Goal: Find specific page/section: Find specific page/section

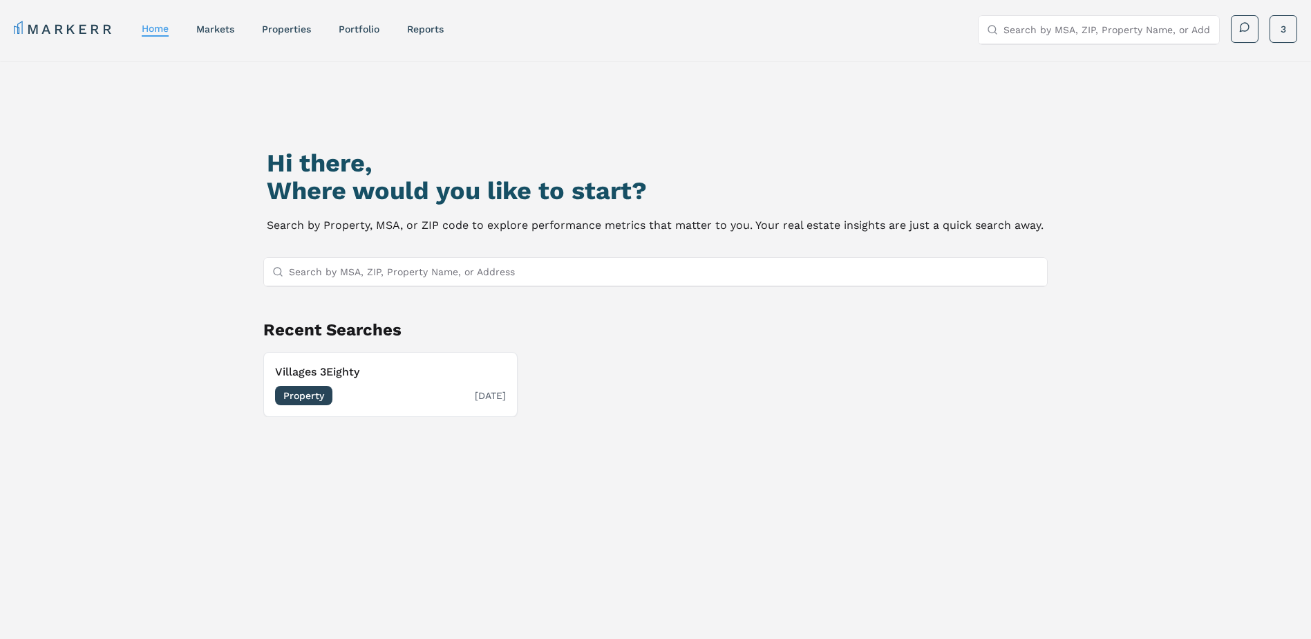
click at [317, 396] on span "Property" at bounding box center [303, 395] width 57 height 19
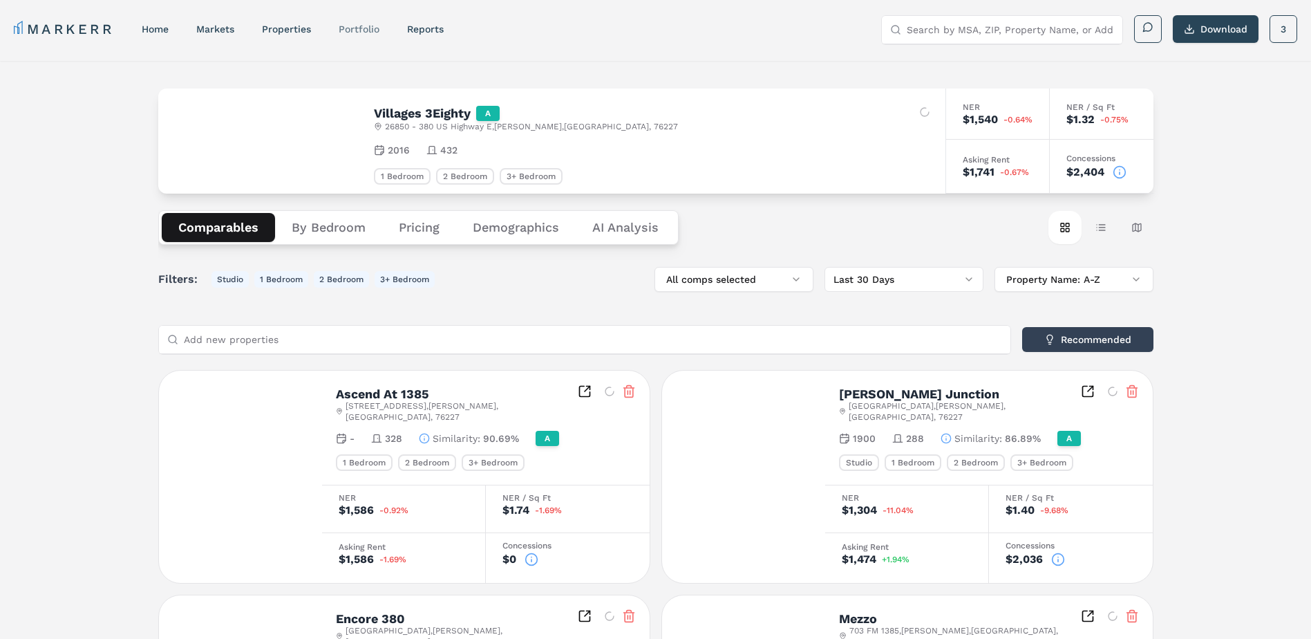
click at [346, 29] on link "Portfolio" at bounding box center [359, 29] width 41 height 11
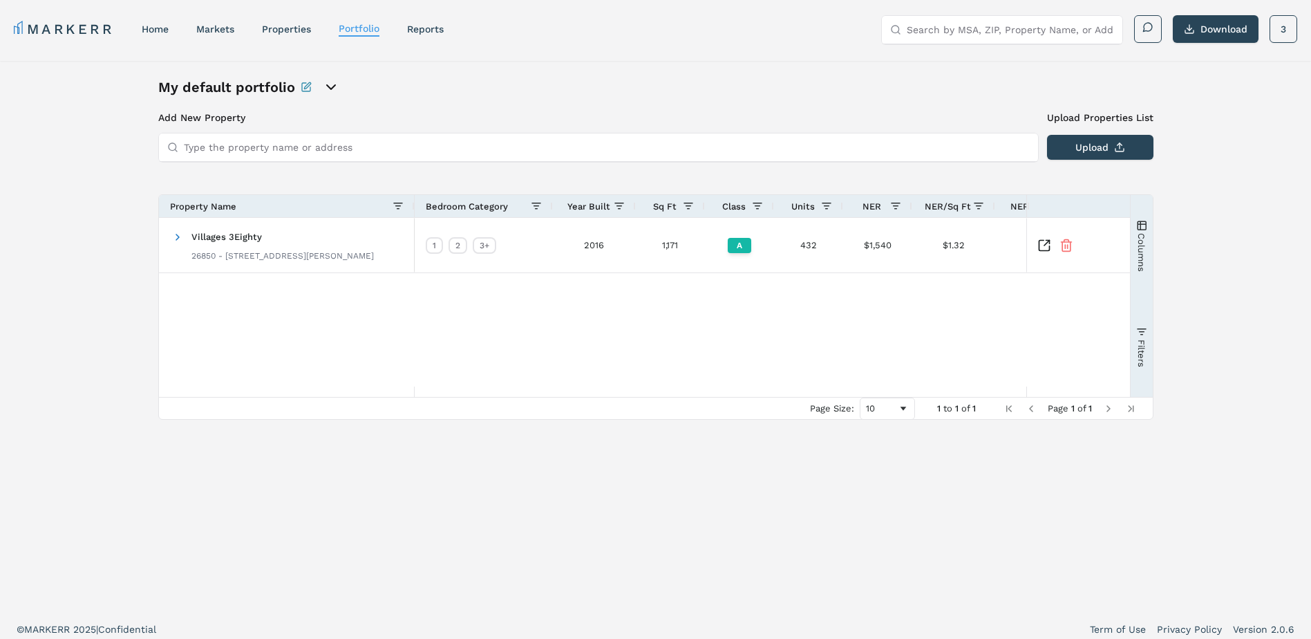
click at [331, 82] on icon "open portfolio options" at bounding box center [331, 87] width 17 height 17
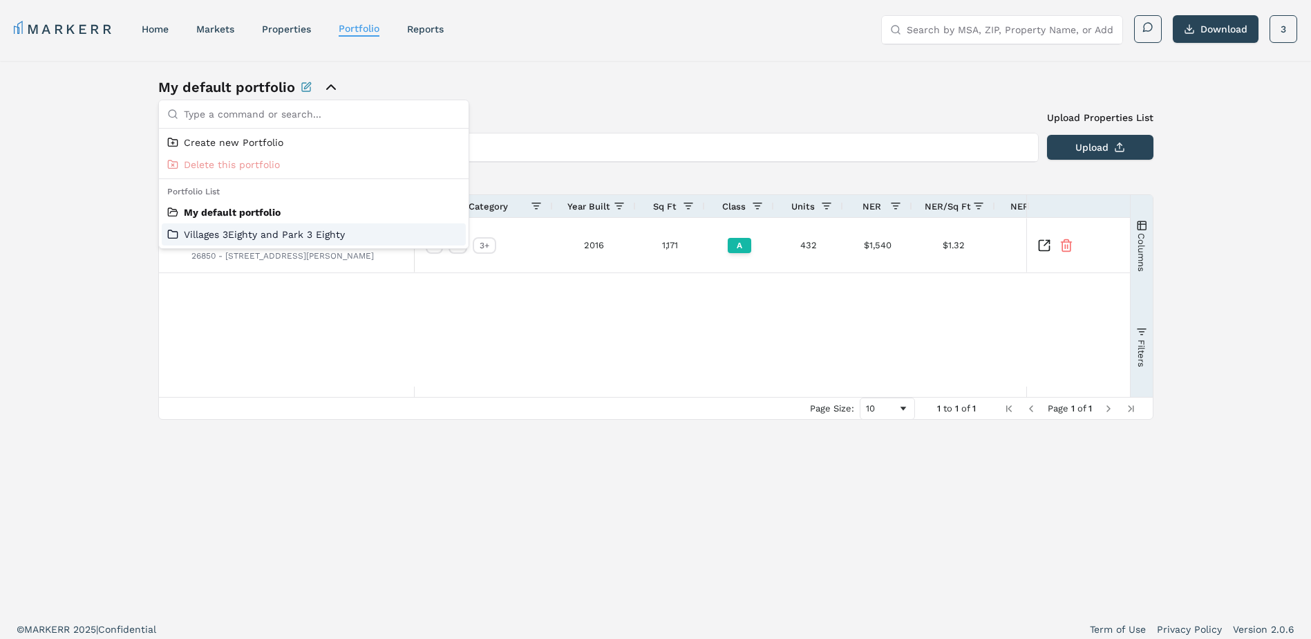
click at [274, 238] on link "Villages 3Eighty and Park 3 Eighty" at bounding box center [313, 234] width 293 height 14
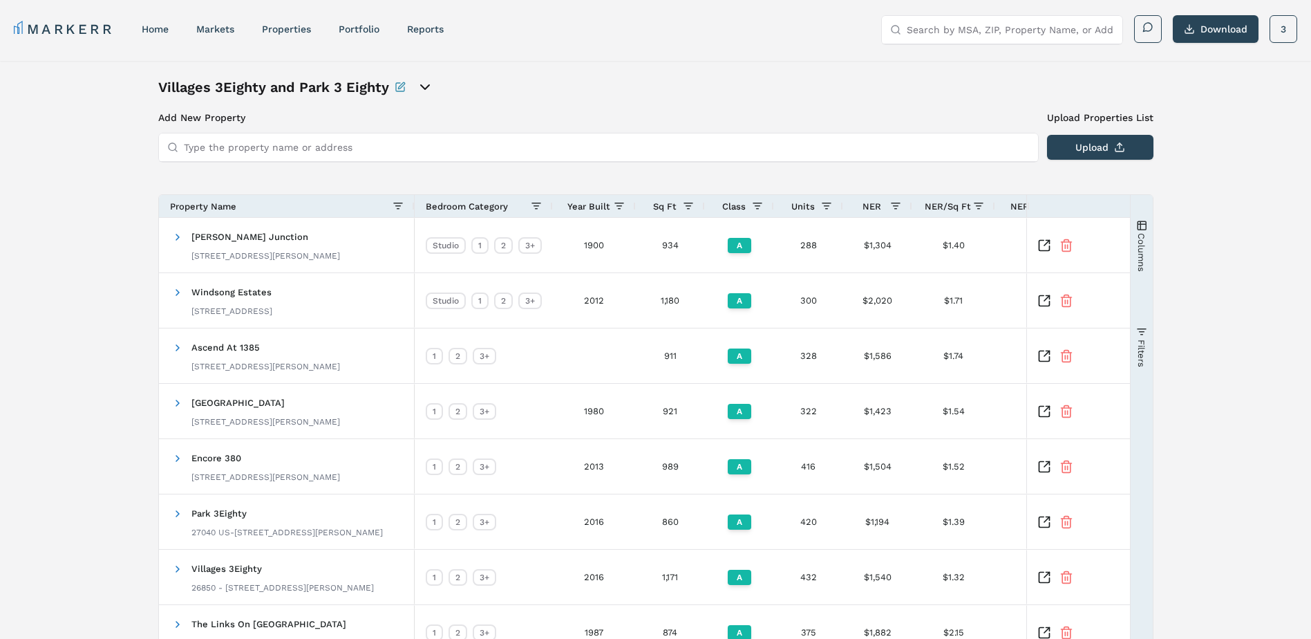
click at [1141, 240] on span "Columns" at bounding box center [1141, 251] width 10 height 39
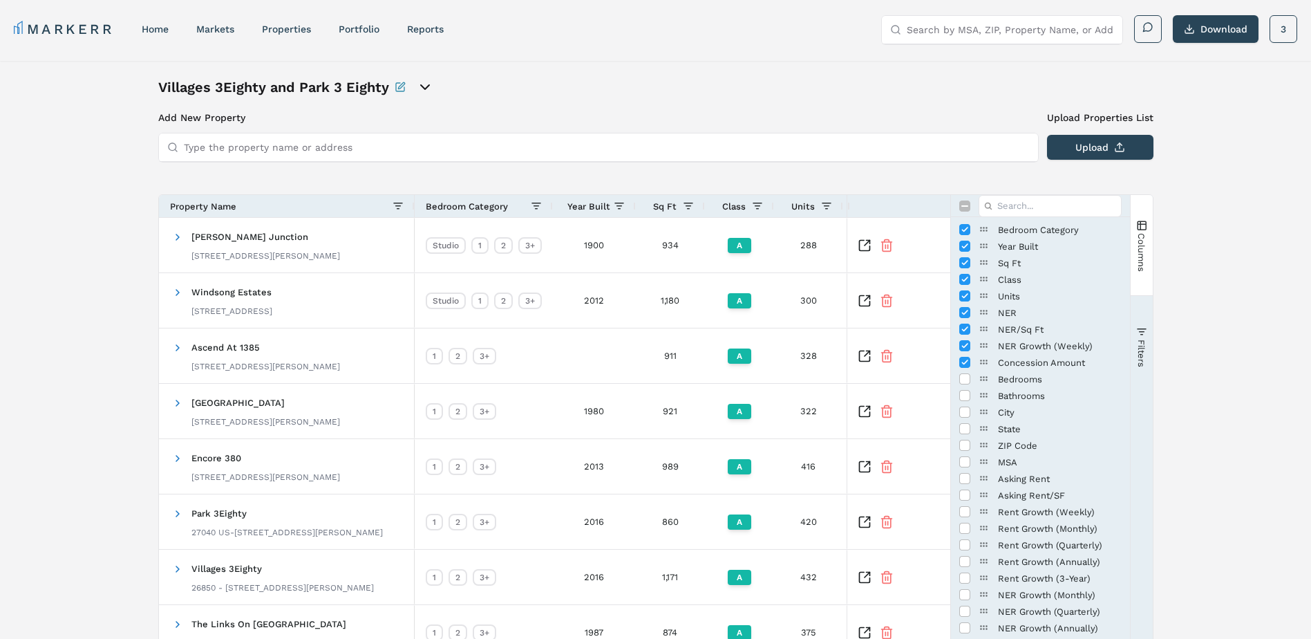
scroll to position [69, 0]
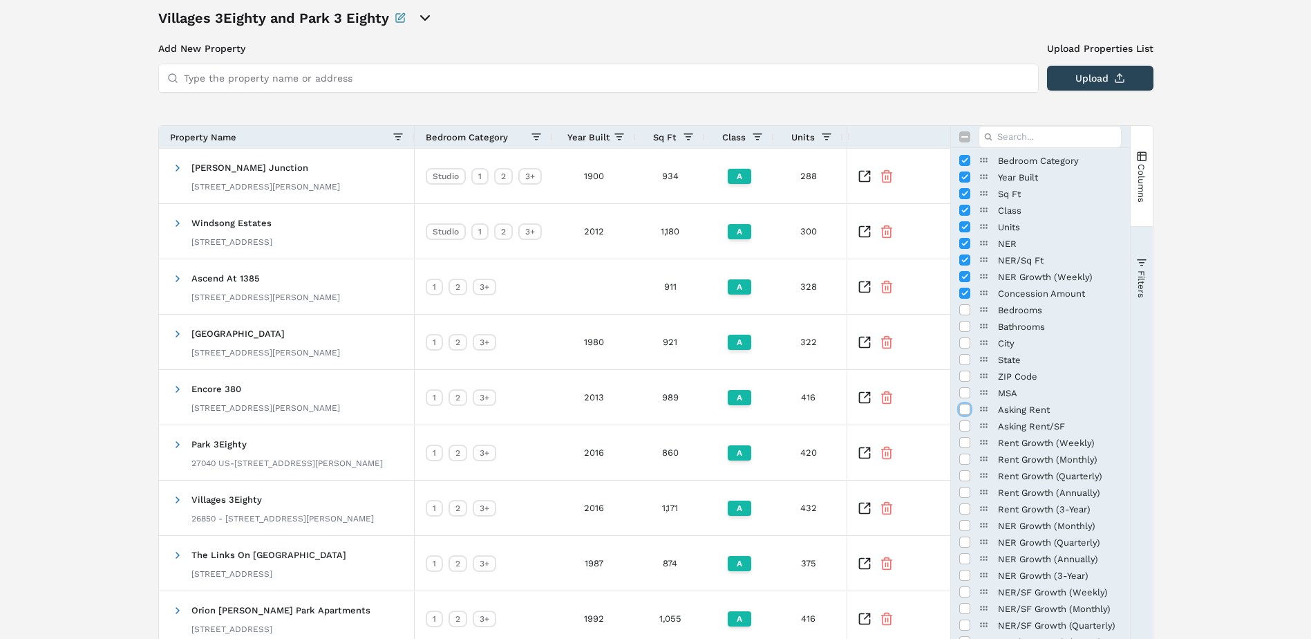
click at [966, 411] on input "Press SPACE to toggle visibility (hidden)" at bounding box center [964, 409] width 11 height 11
checkbox input "true"
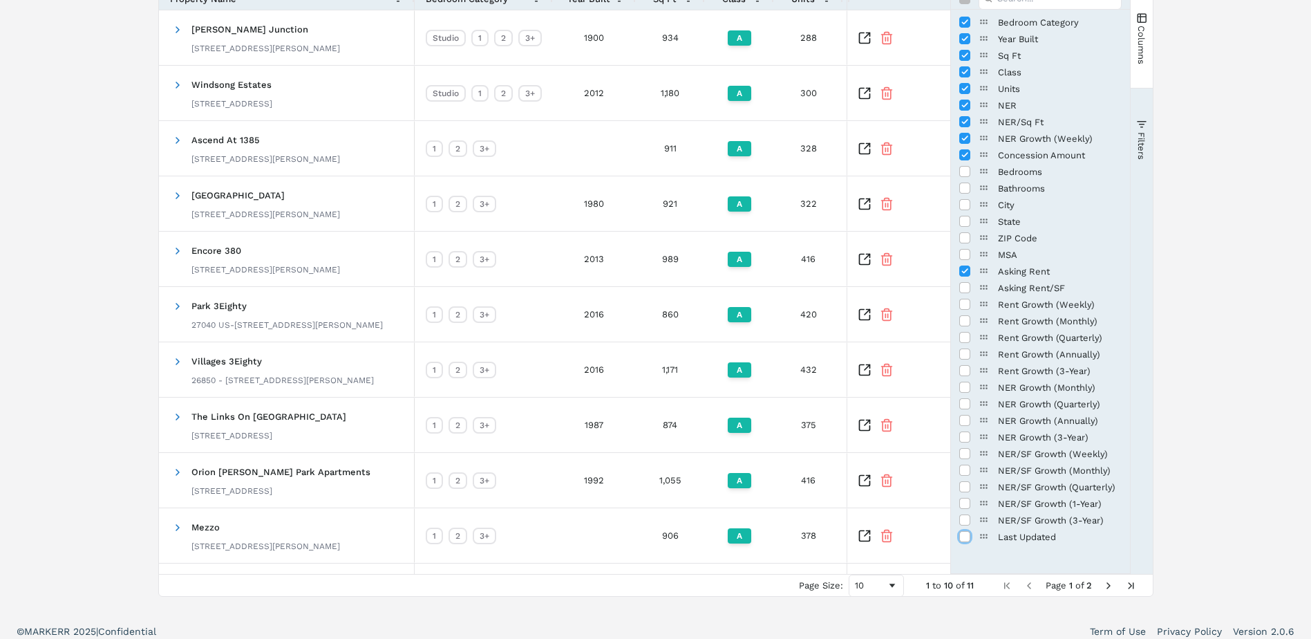
click at [966, 541] on input "Press SPACE to toggle visibility (hidden)" at bounding box center [964, 536] width 11 height 11
checkbox input "true"
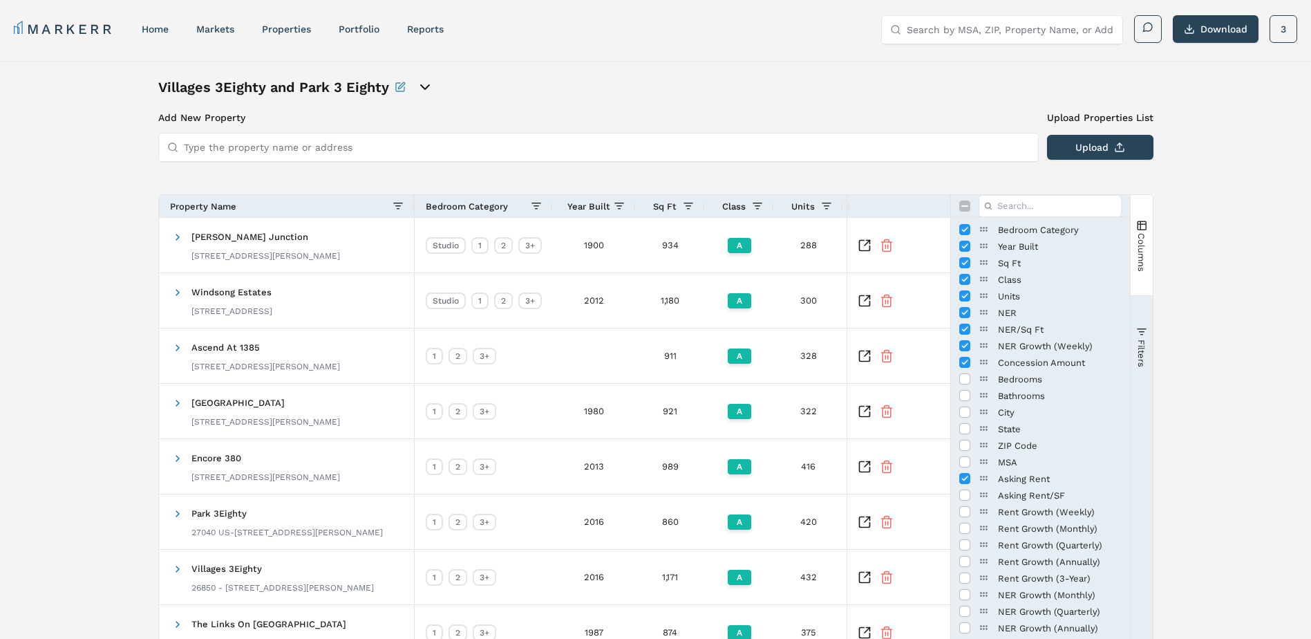
click at [1204, 174] on div "Villages 3Eighty and Park 3 Eighty Add New Property Upload Properties List Type…" at bounding box center [655, 441] width 1311 height 760
click at [1145, 238] on span "Columns" at bounding box center [1141, 251] width 10 height 39
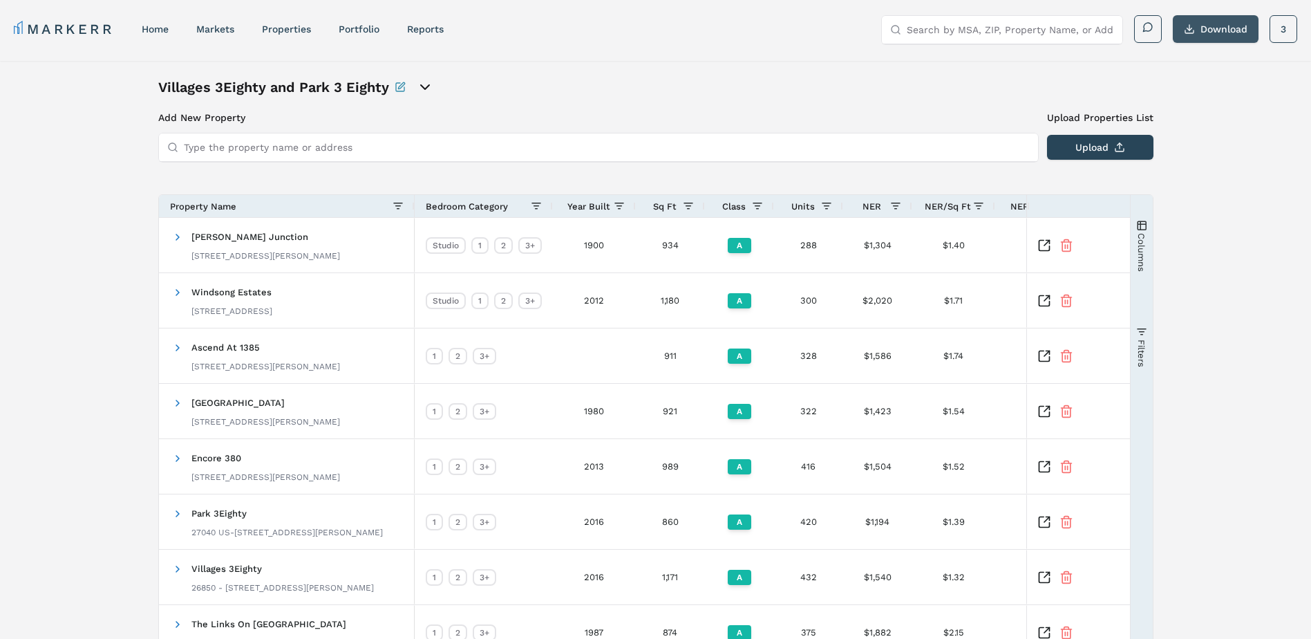
click at [1210, 17] on button "Download" at bounding box center [1216, 29] width 86 height 28
